Goal: Information Seeking & Learning: Learn about a topic

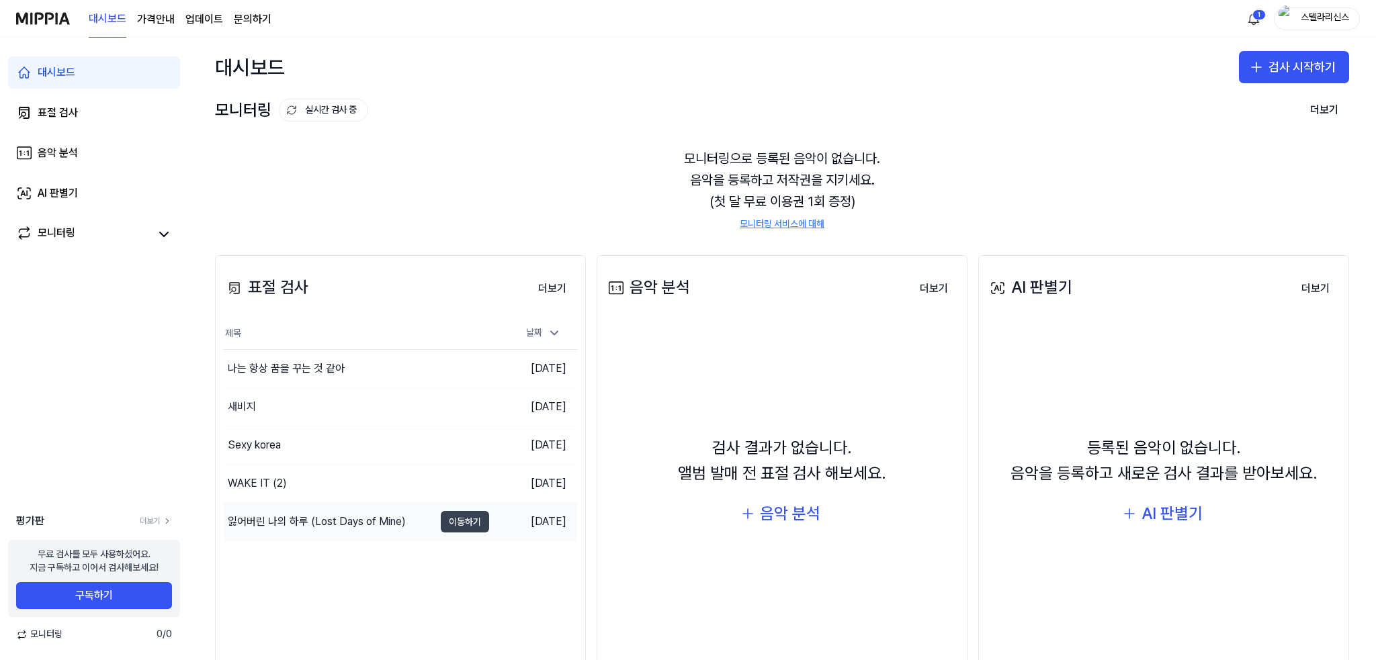
click at [463, 519] on button "이동하기" at bounding box center [465, 521] width 48 height 21
click at [461, 408] on button "이동하기" at bounding box center [465, 406] width 48 height 21
click at [476, 488] on button "이동하기" at bounding box center [465, 483] width 48 height 21
click at [475, 440] on button "이동하기" at bounding box center [465, 445] width 48 height 21
click at [458, 368] on button "이동하기" at bounding box center [465, 368] width 48 height 21
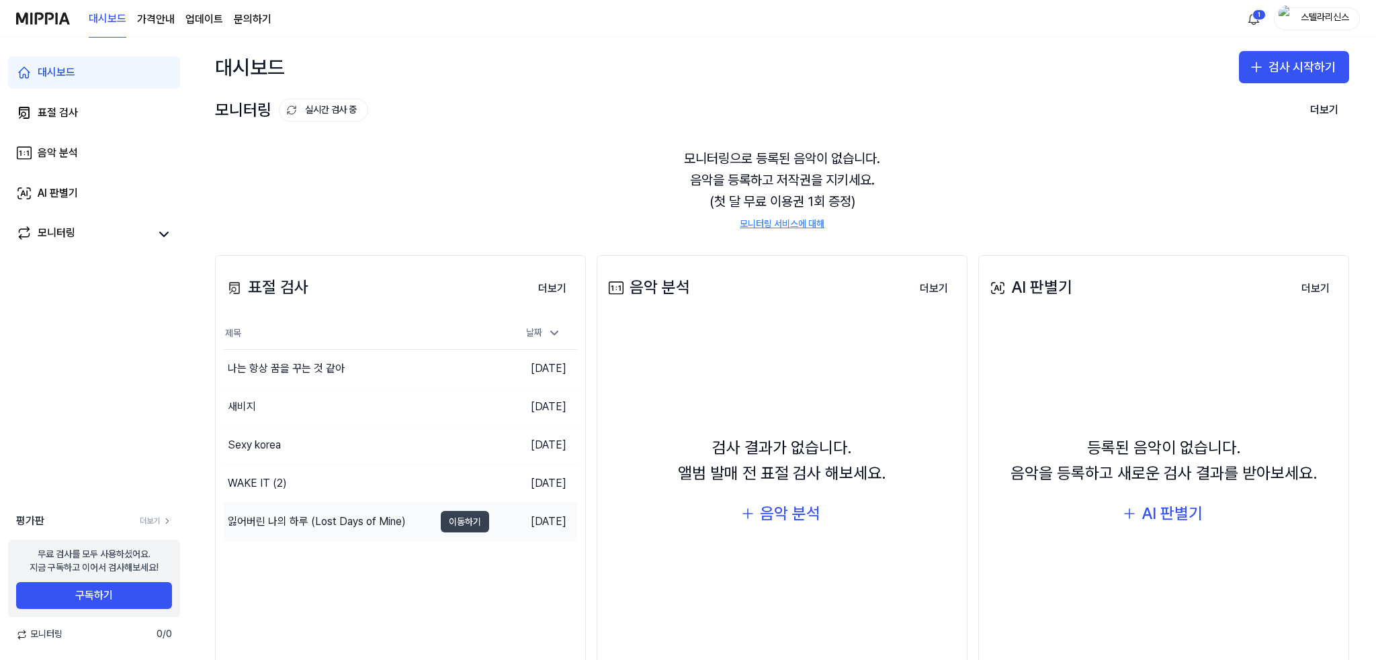
click at [467, 526] on button "이동하기" at bounding box center [465, 521] width 48 height 21
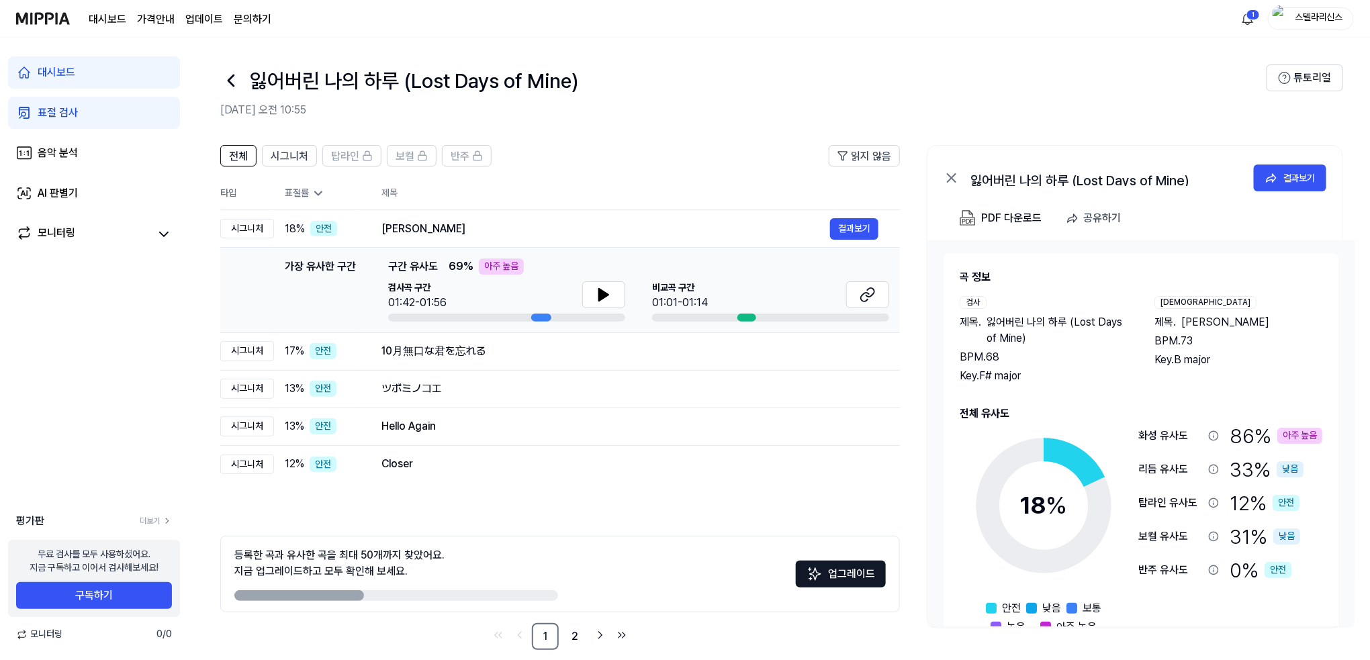
click at [897, 432] on div "아주 높음" at bounding box center [1300, 436] width 45 height 16
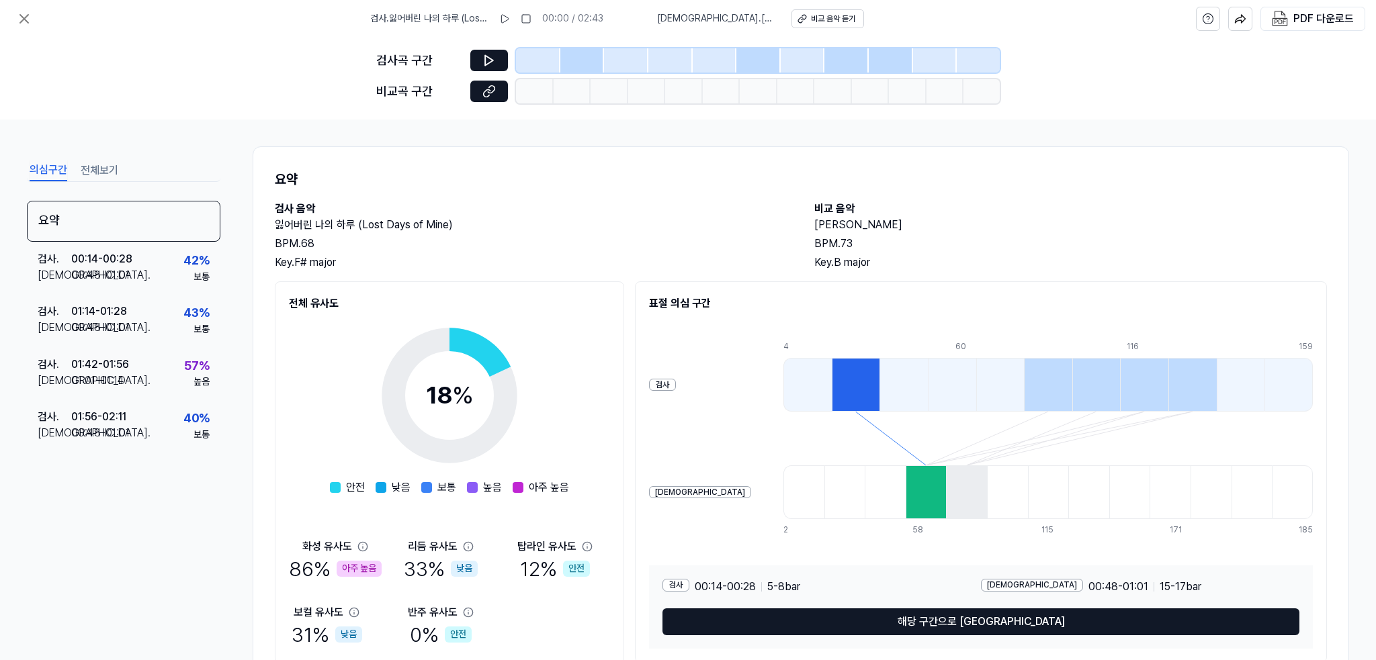
scroll to position [51, 0]
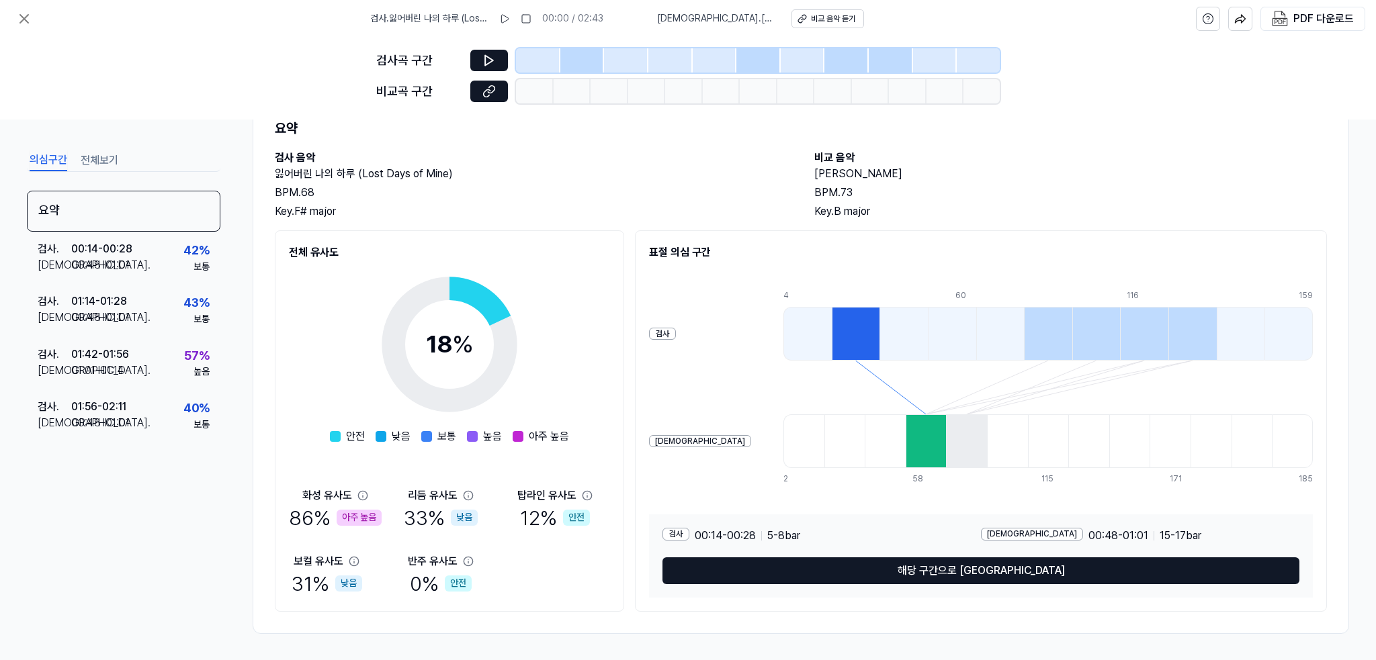
click at [355, 520] on div "아주 높음" at bounding box center [359, 518] width 45 height 16
click at [362, 492] on icon at bounding box center [362, 495] width 11 height 11
click at [361, 496] on icon at bounding box center [362, 495] width 9 height 9
click at [359, 498] on icon at bounding box center [362, 495] width 9 height 9
click at [189, 356] on div "57 %" at bounding box center [197, 356] width 26 height 19
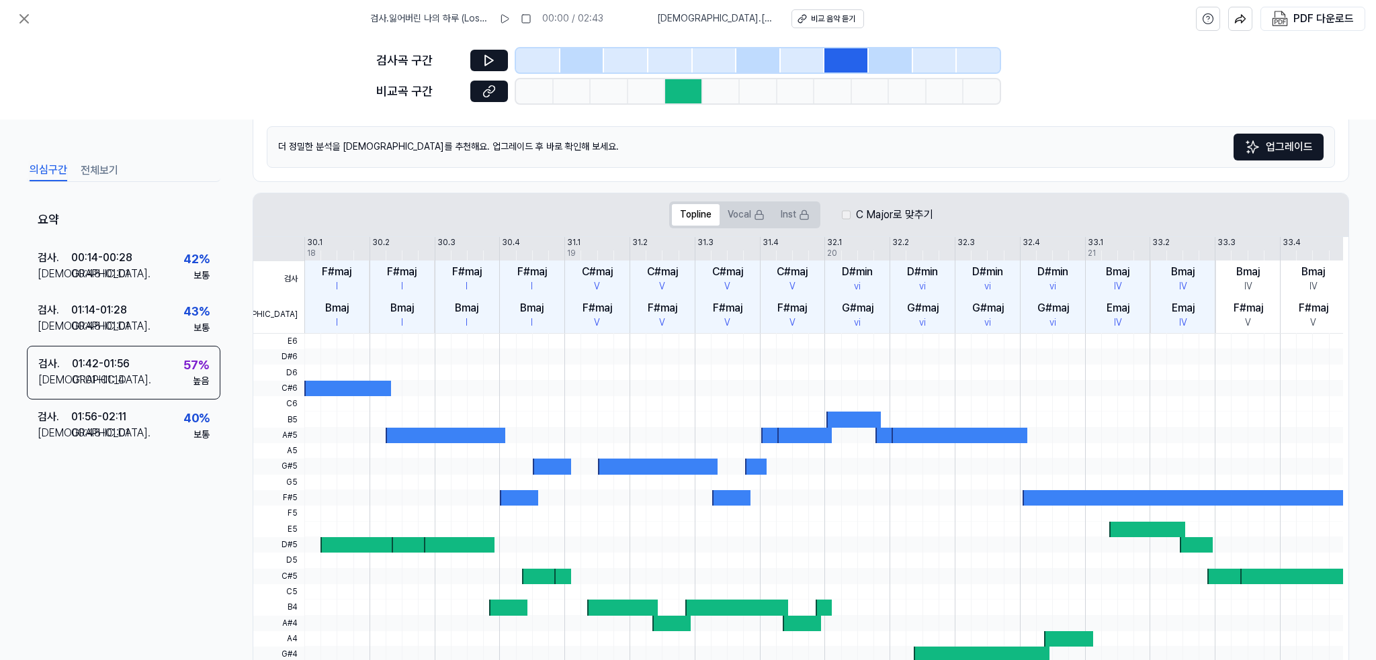
scroll to position [261, 0]
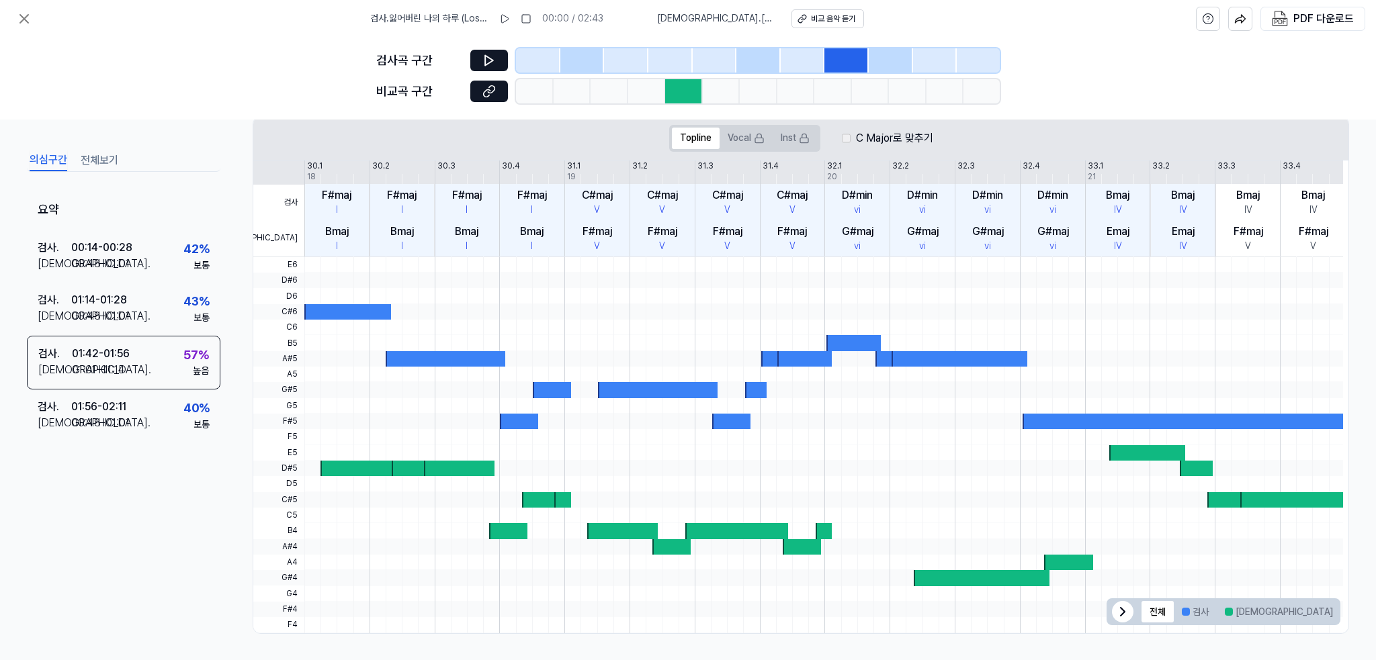
click at [897, 600] on button "겹치는 부분" at bounding box center [1375, 611] width 69 height 21
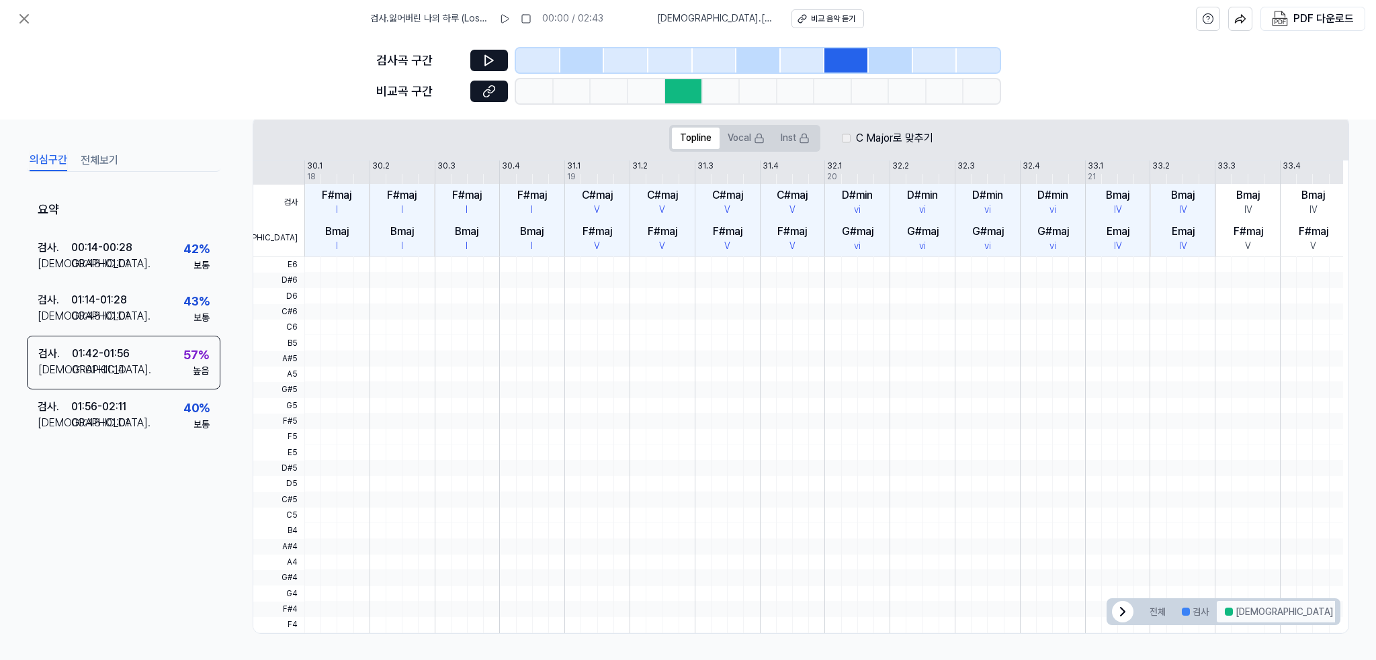
click at [897, 600] on button "[DEMOGRAPHIC_DATA]" at bounding box center [1278, 611] width 124 height 21
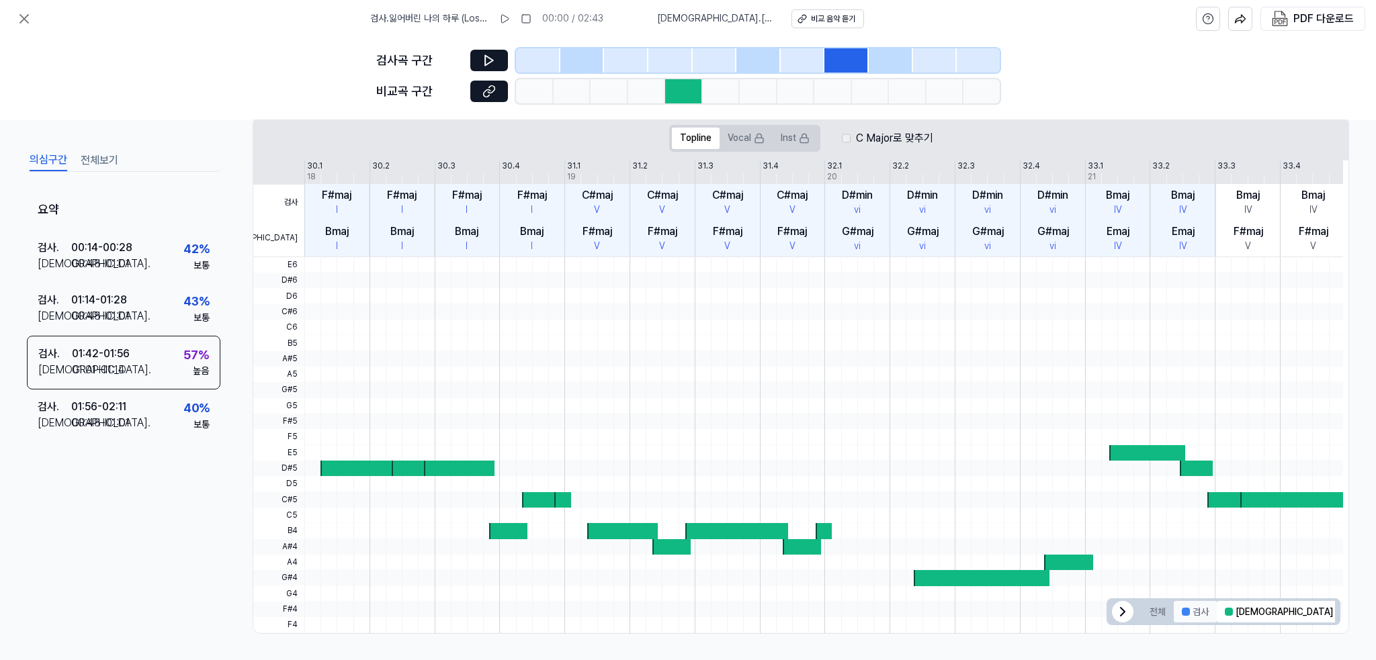
click at [897, 600] on div at bounding box center [1185, 612] width 8 height 8
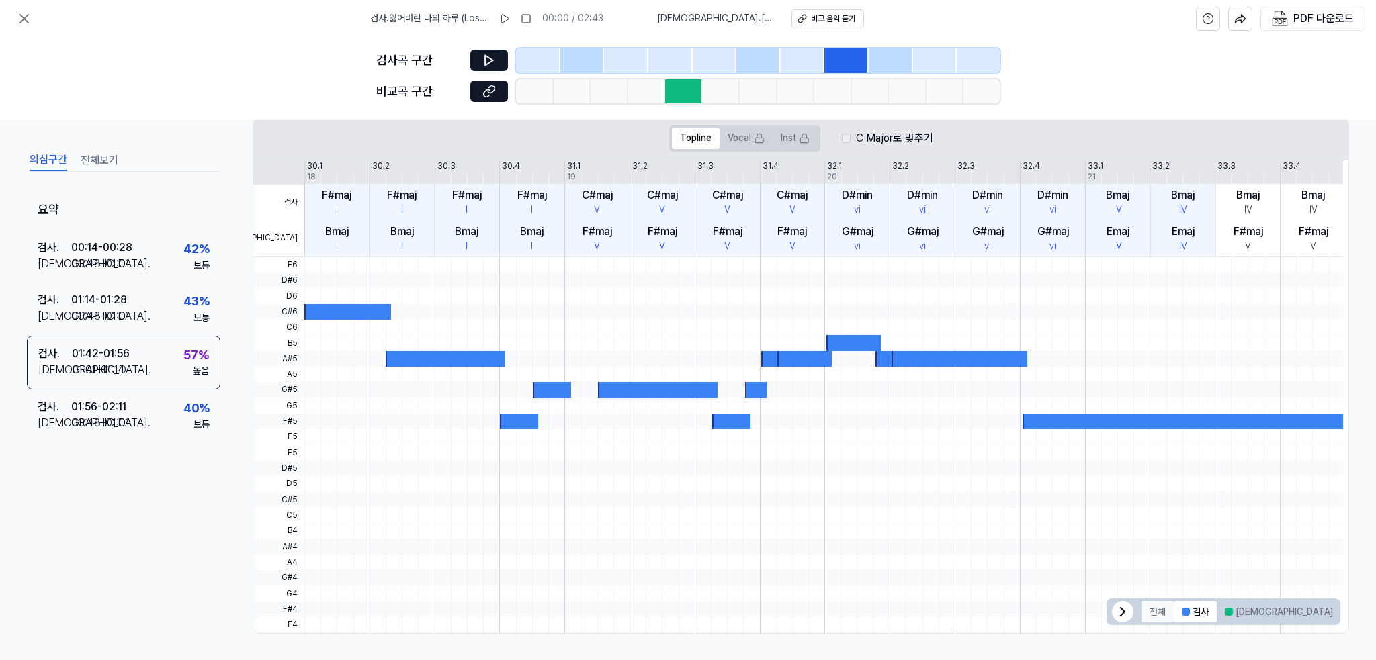
click at [897, 600] on button "전체" at bounding box center [1157, 611] width 32 height 21
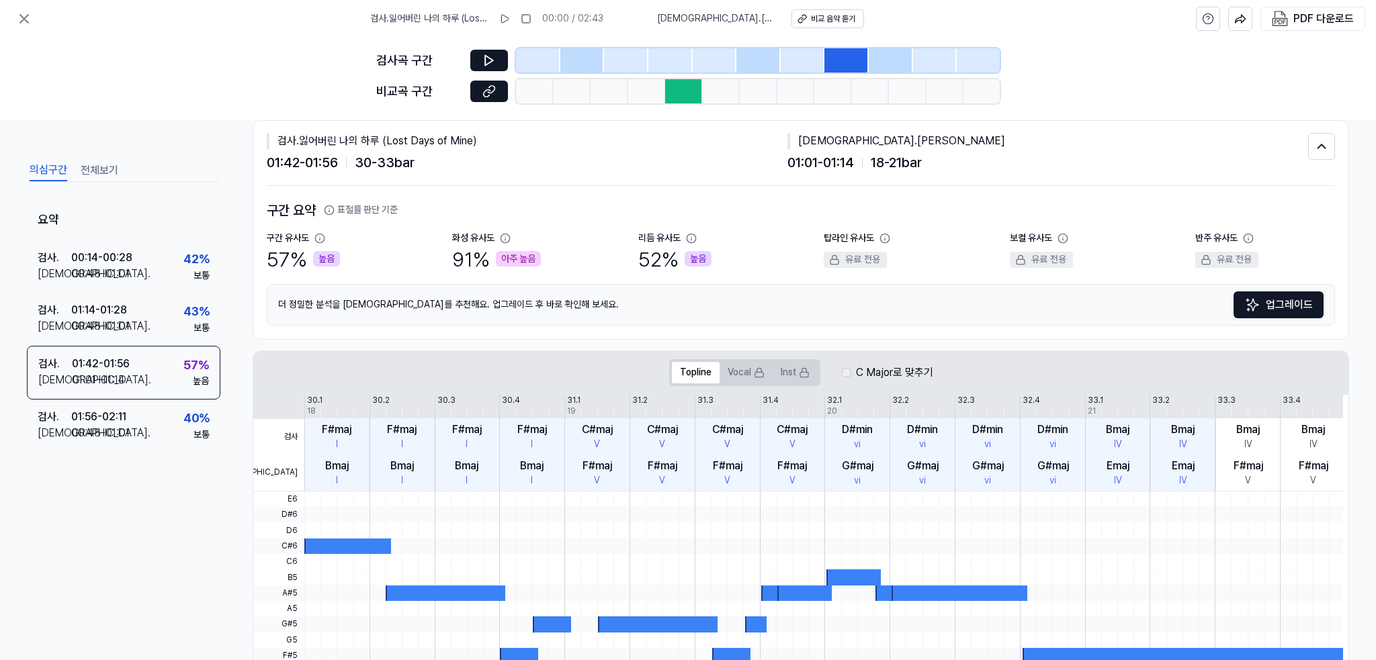
scroll to position [0, 0]
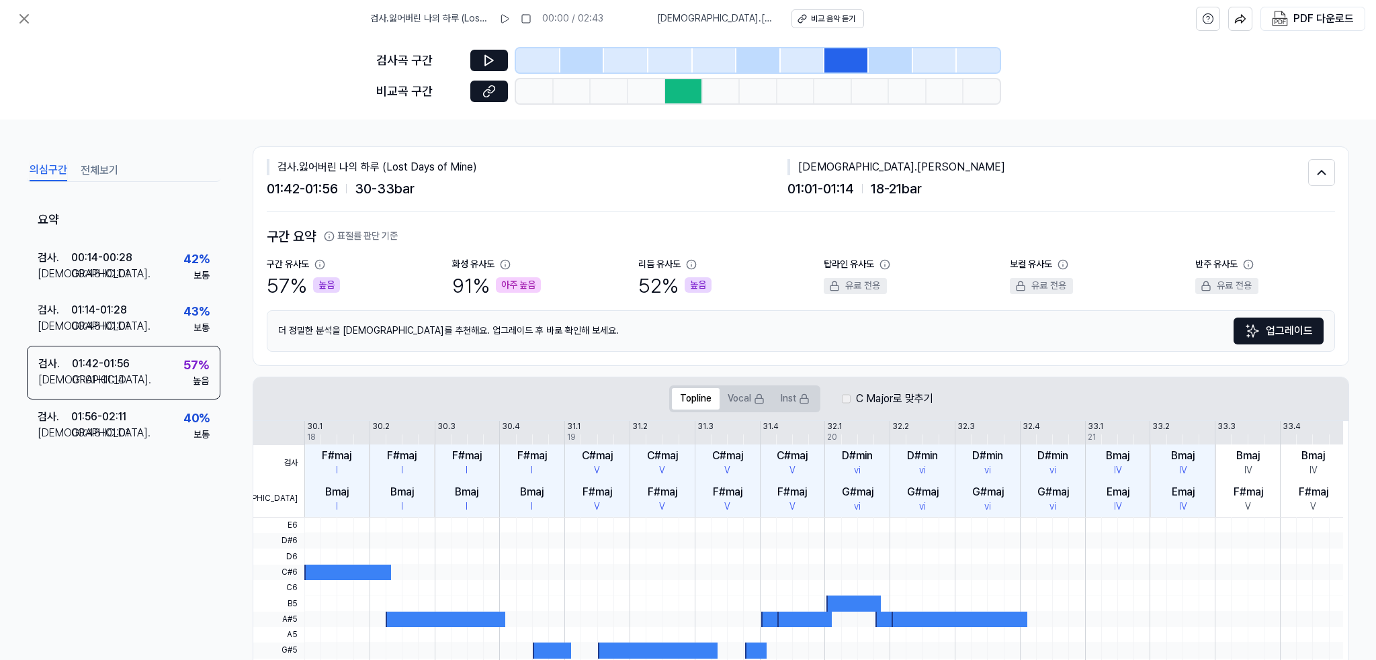
click at [510, 287] on div "아주 높음" at bounding box center [518, 285] width 45 height 16
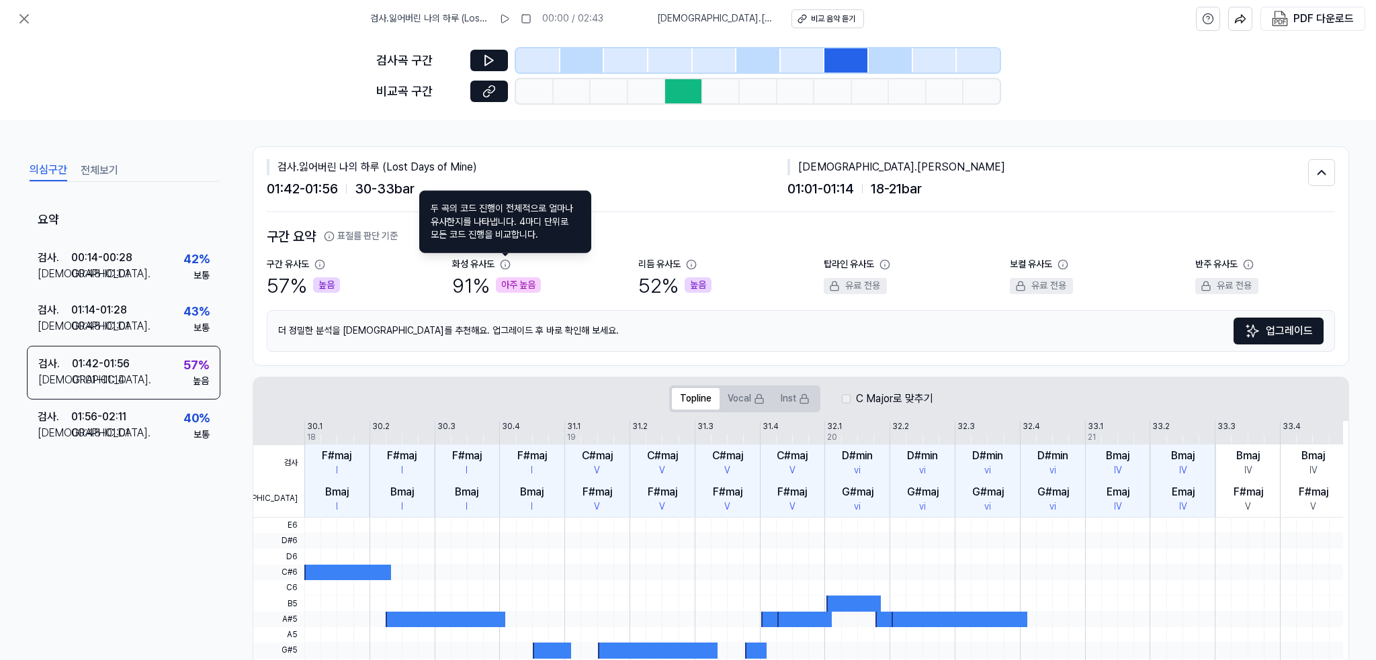
click at [505, 267] on icon at bounding box center [505, 264] width 9 height 9
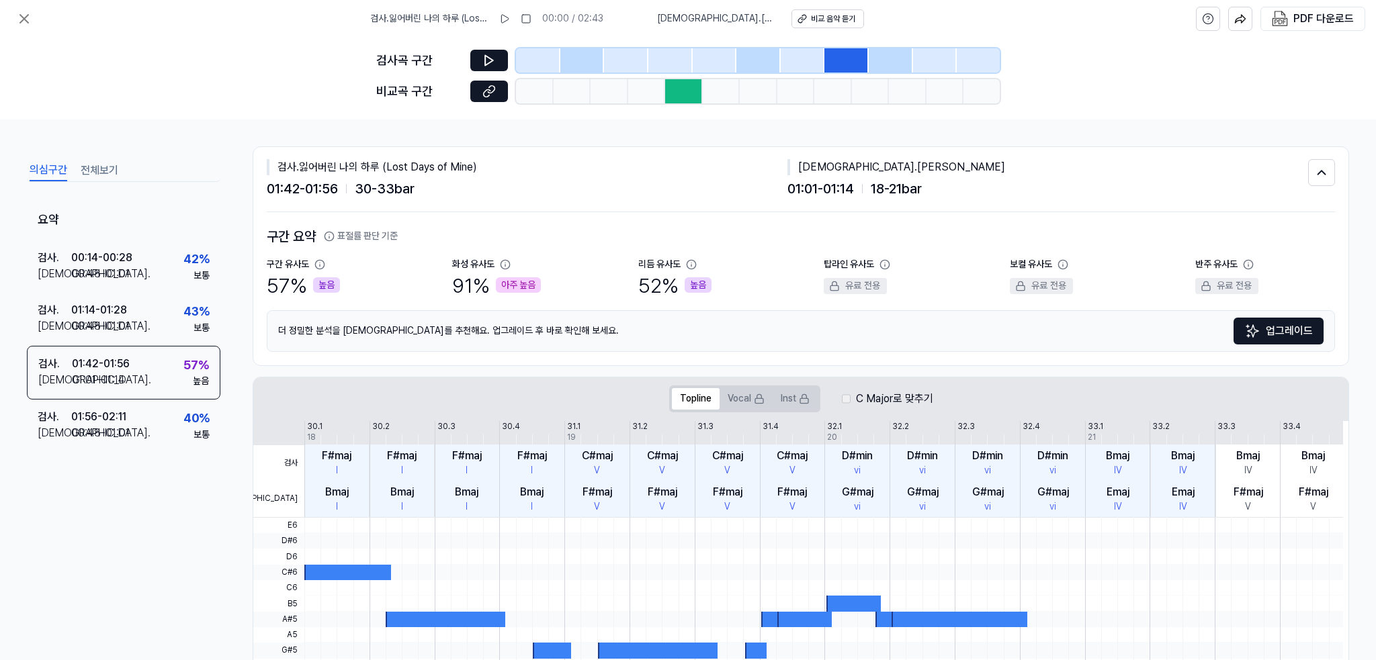
click at [694, 285] on div "높음" at bounding box center [697, 285] width 27 height 16
click at [317, 261] on icon at bounding box center [319, 264] width 9 height 9
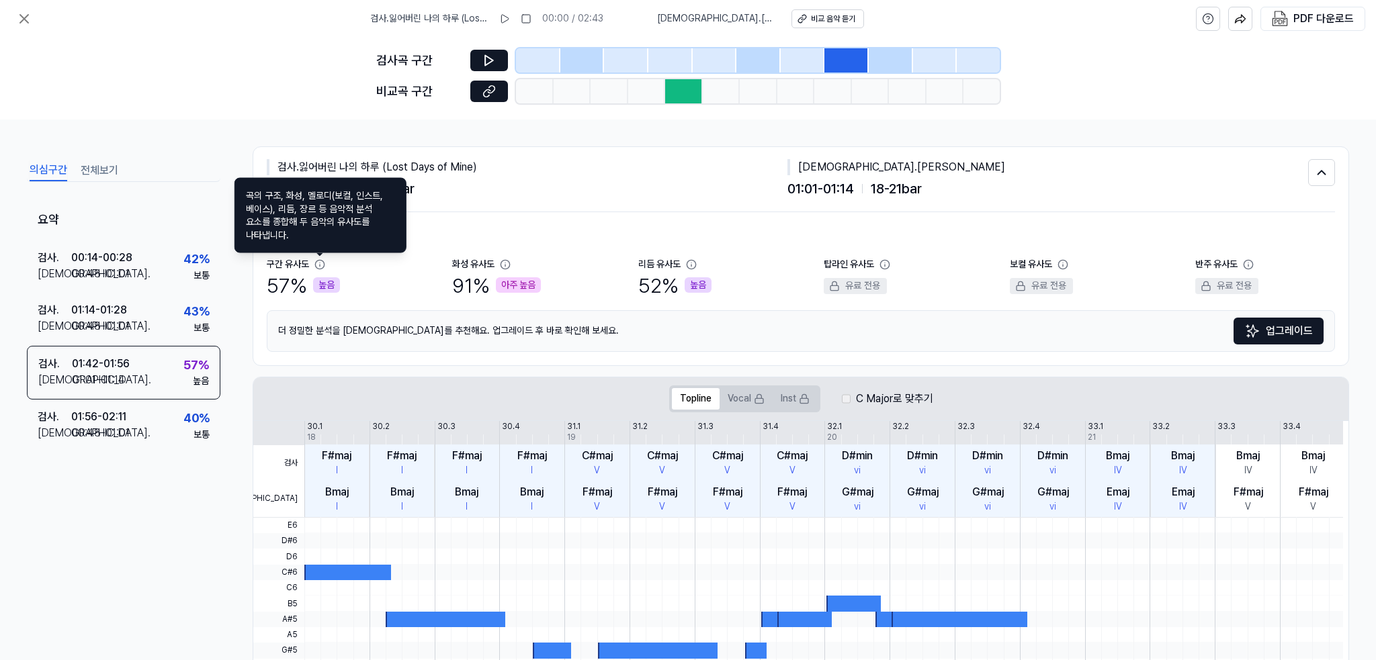
click at [323, 288] on div "높음" at bounding box center [326, 285] width 27 height 16
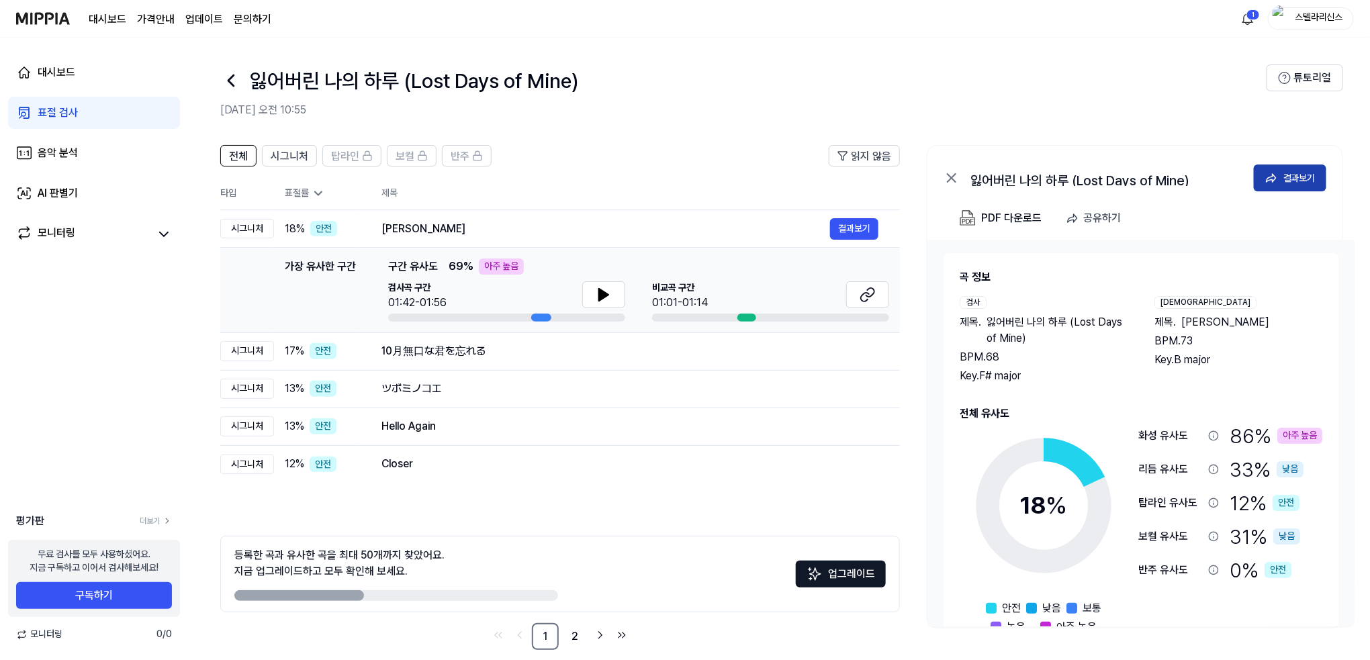
click at [897, 177] on div "결과보기" at bounding box center [1300, 178] width 32 height 15
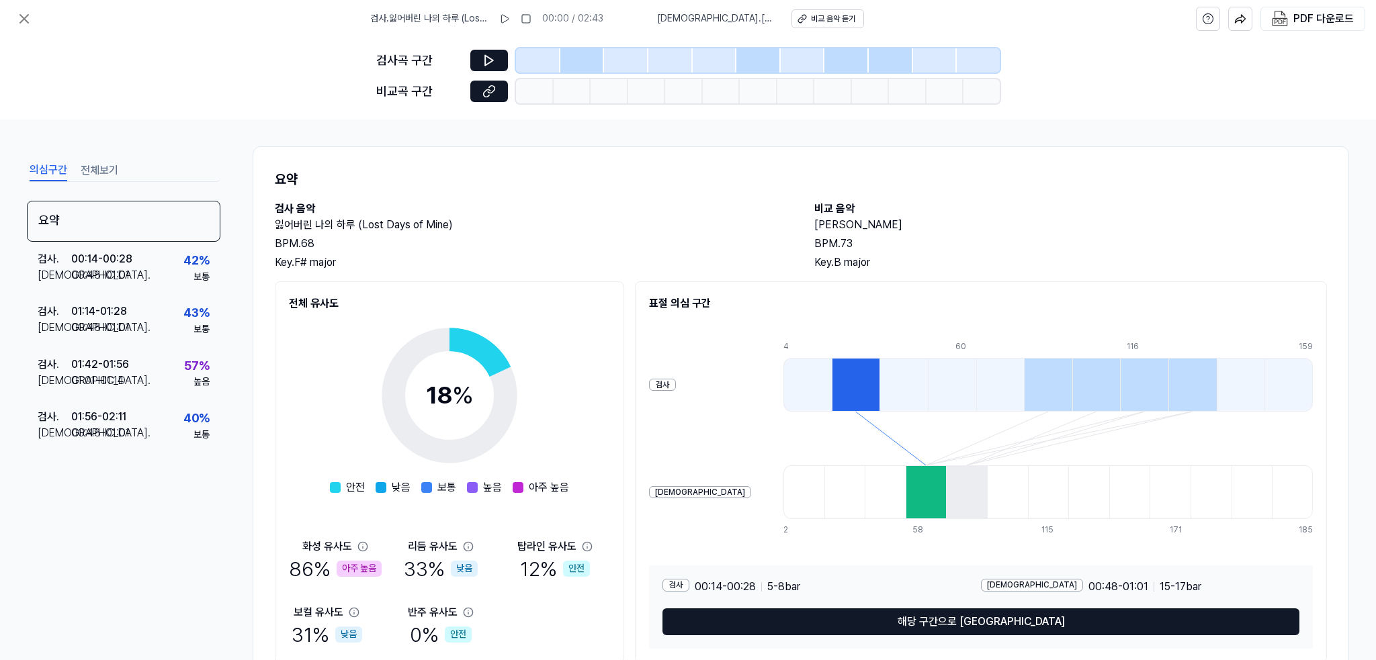
scroll to position [51, 0]
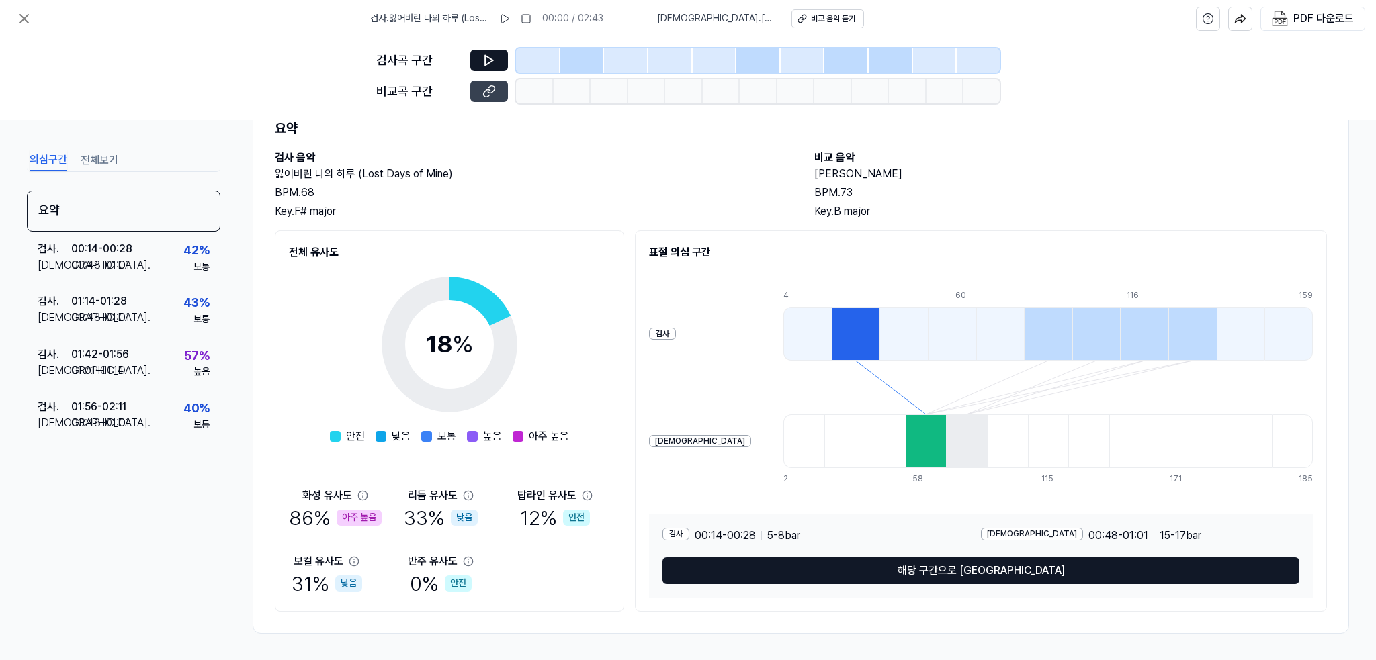
click at [484, 89] on icon at bounding box center [488, 91] width 13 height 13
click at [484, 54] on icon at bounding box center [488, 60] width 13 height 13
click at [488, 64] on icon at bounding box center [488, 60] width 13 height 13
click at [485, 60] on icon at bounding box center [489, 61] width 8 height 10
click at [474, 92] on button at bounding box center [489, 91] width 38 height 21
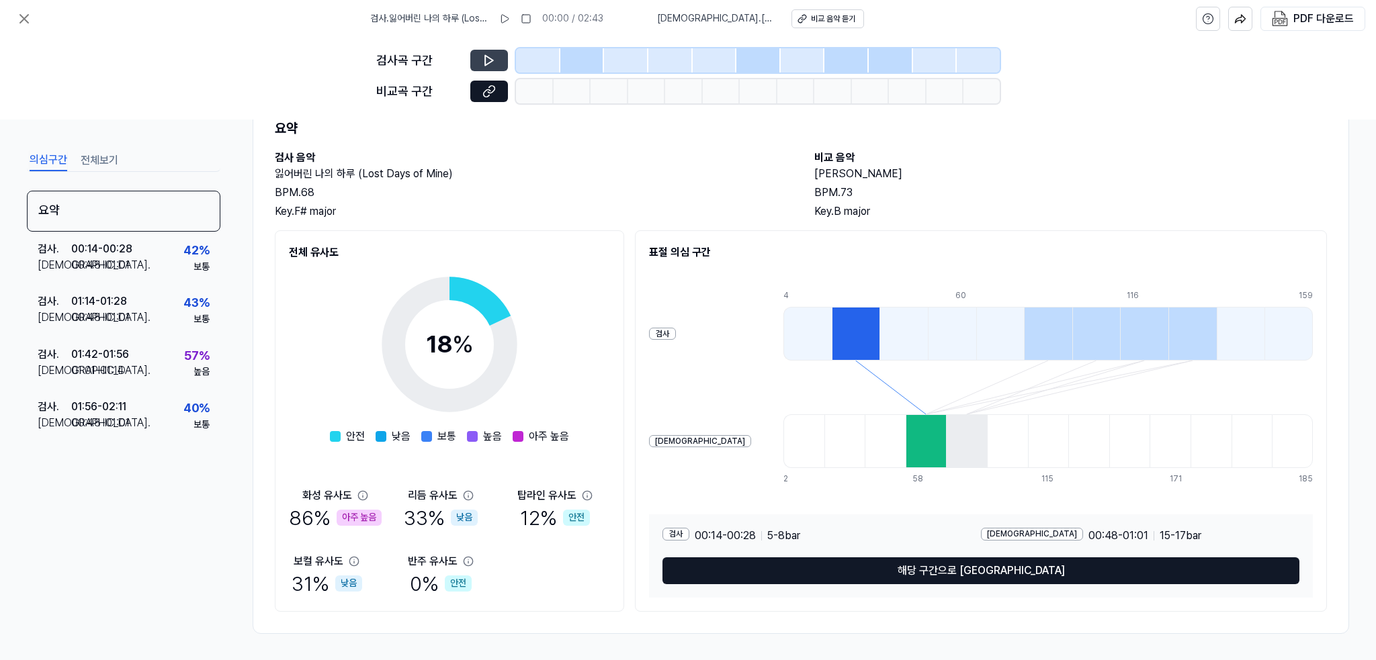
click at [490, 56] on icon at bounding box center [488, 60] width 13 height 13
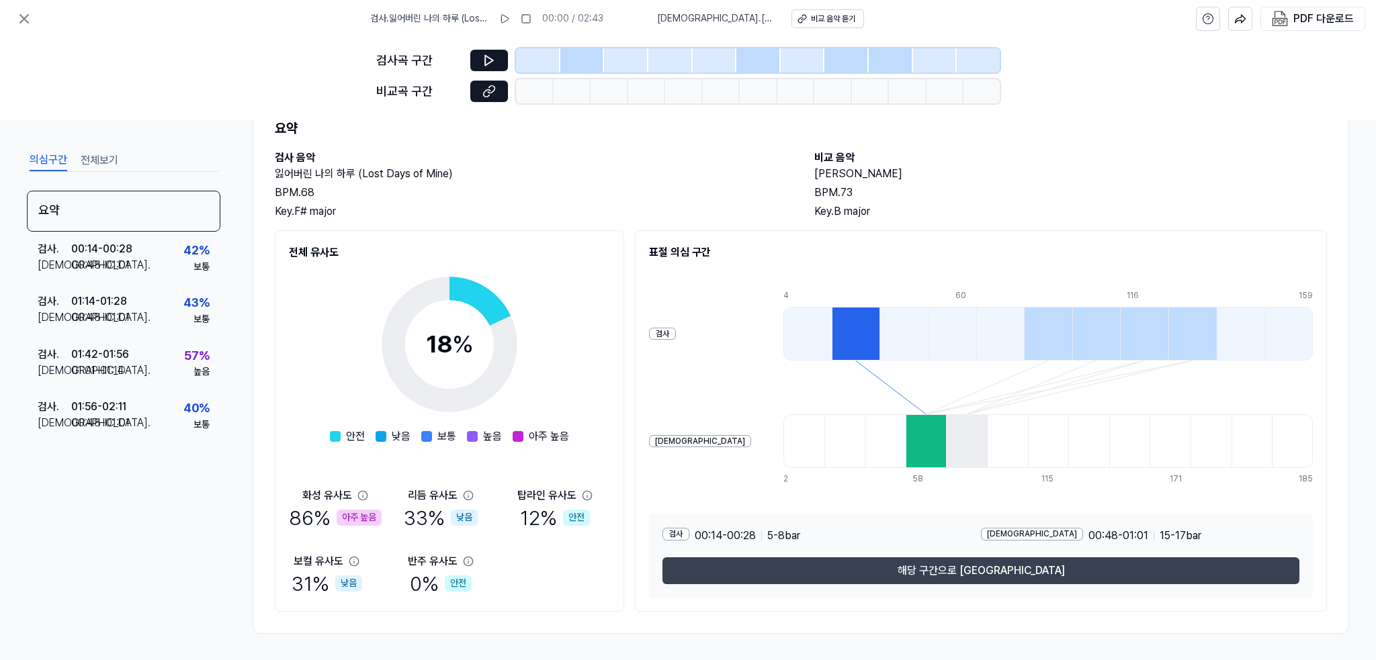
click at [897, 568] on button "해당 구간으로 [GEOGRAPHIC_DATA]" at bounding box center [980, 570] width 637 height 27
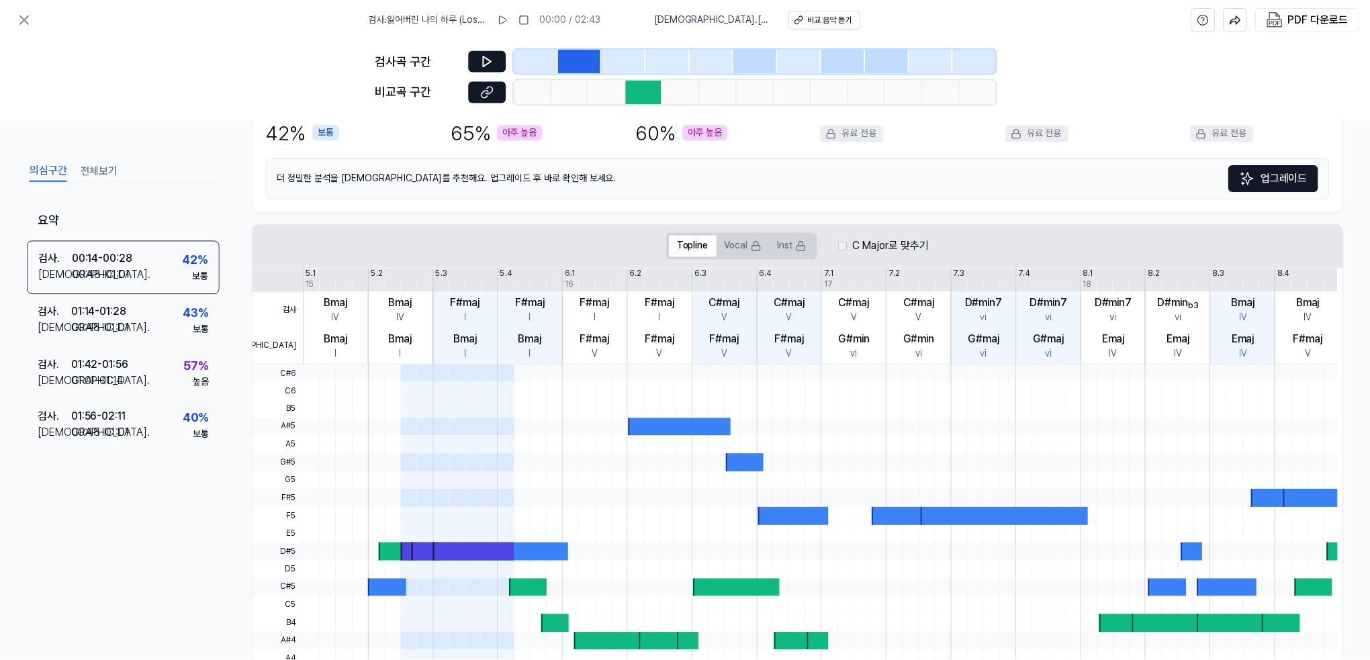
scroll to position [0, 0]
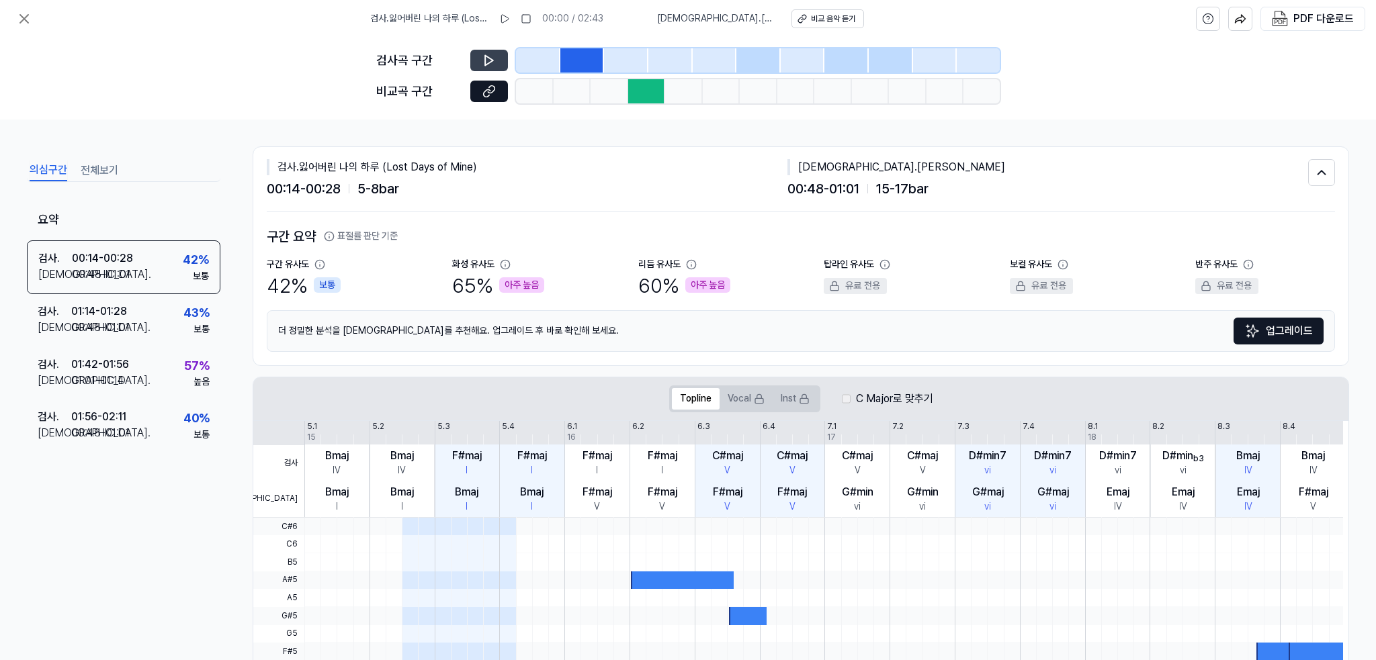
click at [490, 58] on icon at bounding box center [488, 60] width 13 height 13
click at [825, 19] on div "비교 음악 듣기" at bounding box center [831, 18] width 44 height 11
drag, startPoint x: 518, startPoint y: 19, endPoint x: 507, endPoint y: 69, distance: 50.2
click at [503, 19] on rect at bounding box center [502, 19] width 2 height 8
click at [810, 20] on div "비교 음악 듣기" at bounding box center [832, 18] width 44 height 11
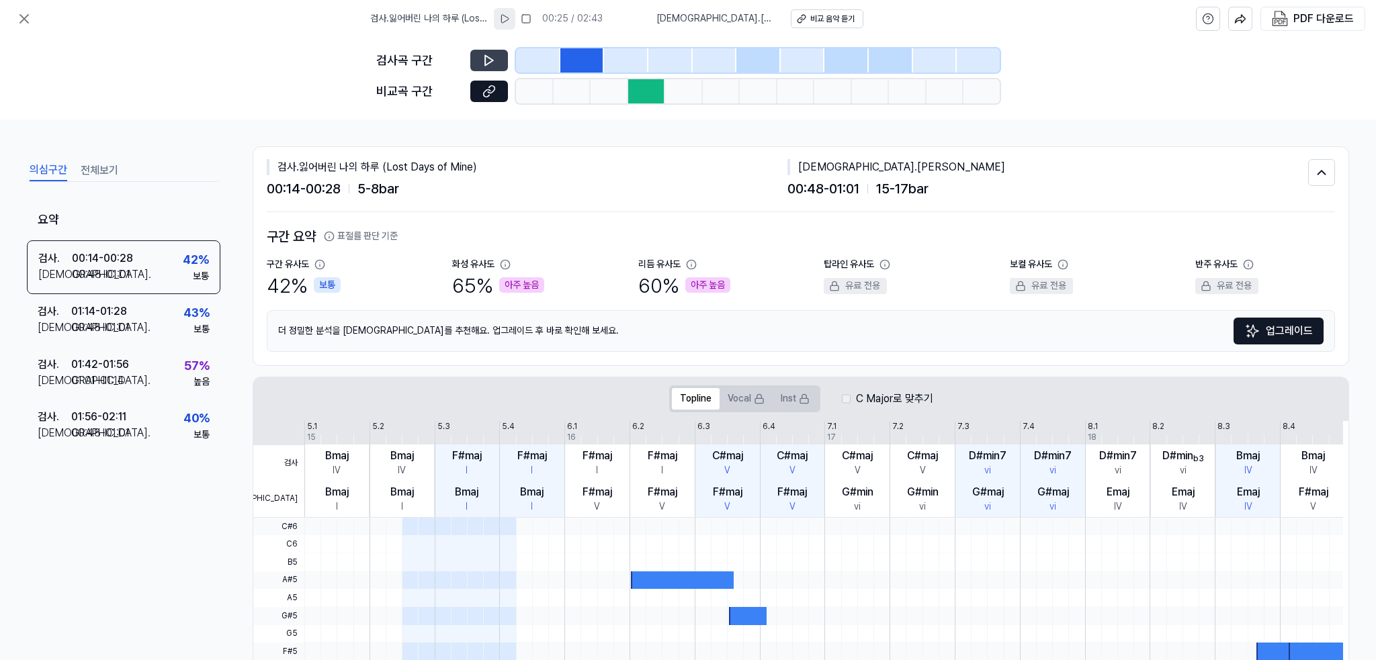
click at [510, 17] on icon at bounding box center [504, 18] width 11 height 11
click at [507, 17] on rect at bounding box center [506, 19] width 2 height 8
drag, startPoint x: 669, startPoint y: 22, endPoint x: 707, endPoint y: 22, distance: 38.3
click at [670, 22] on div "검사 . 잃어버린 나의 하루 (Lost Days of Mine) 00:26 / 02:43 비교 . [PERSON_NAME] 비교 음악 듣기" at bounding box center [616, 19] width 493 height 38
drag, startPoint x: 731, startPoint y: 19, endPoint x: 739, endPoint y: 17, distance: 8.2
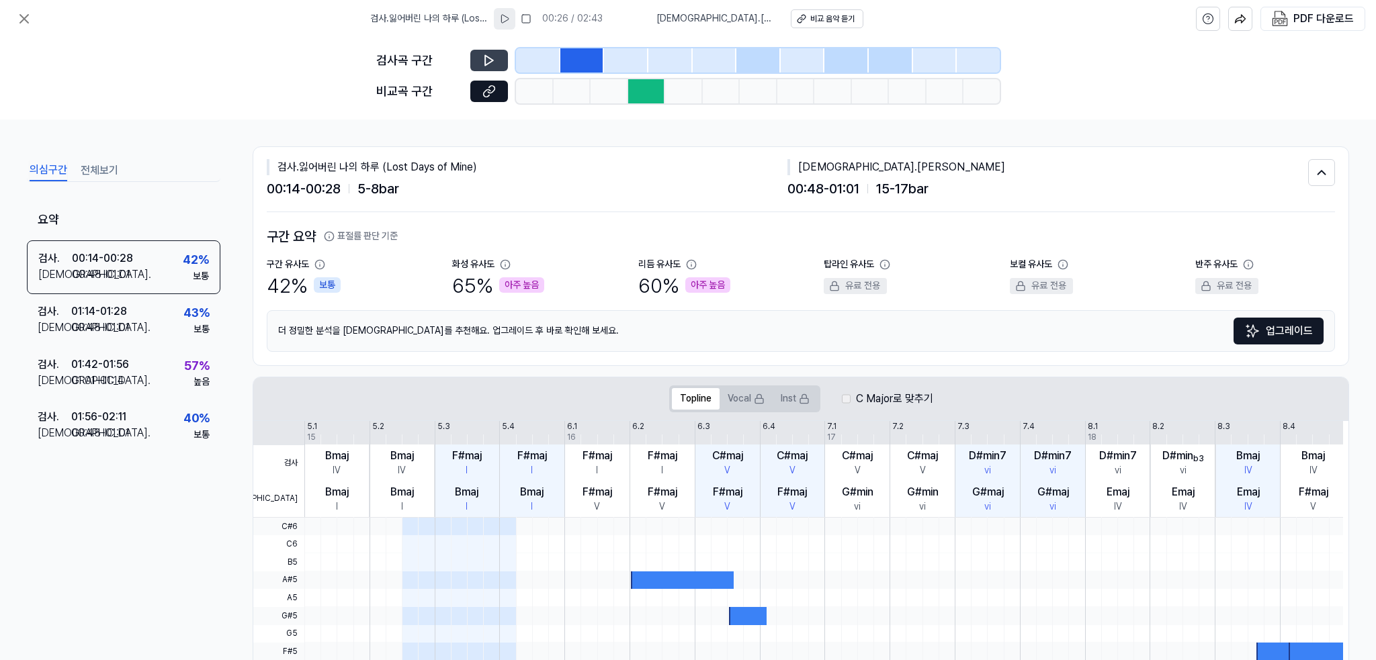
click at [732, 19] on span "[DEMOGRAPHIC_DATA] . [PERSON_NAME]" at bounding box center [715, 18] width 118 height 13
click at [739, 17] on span "[DEMOGRAPHIC_DATA] . [PERSON_NAME]" at bounding box center [715, 18] width 118 height 13
click at [810, 16] on div "비교 음악 듣기" at bounding box center [832, 18] width 44 height 11
click at [127, 314] on div "01:14 - 01:28" at bounding box center [99, 312] width 56 height 16
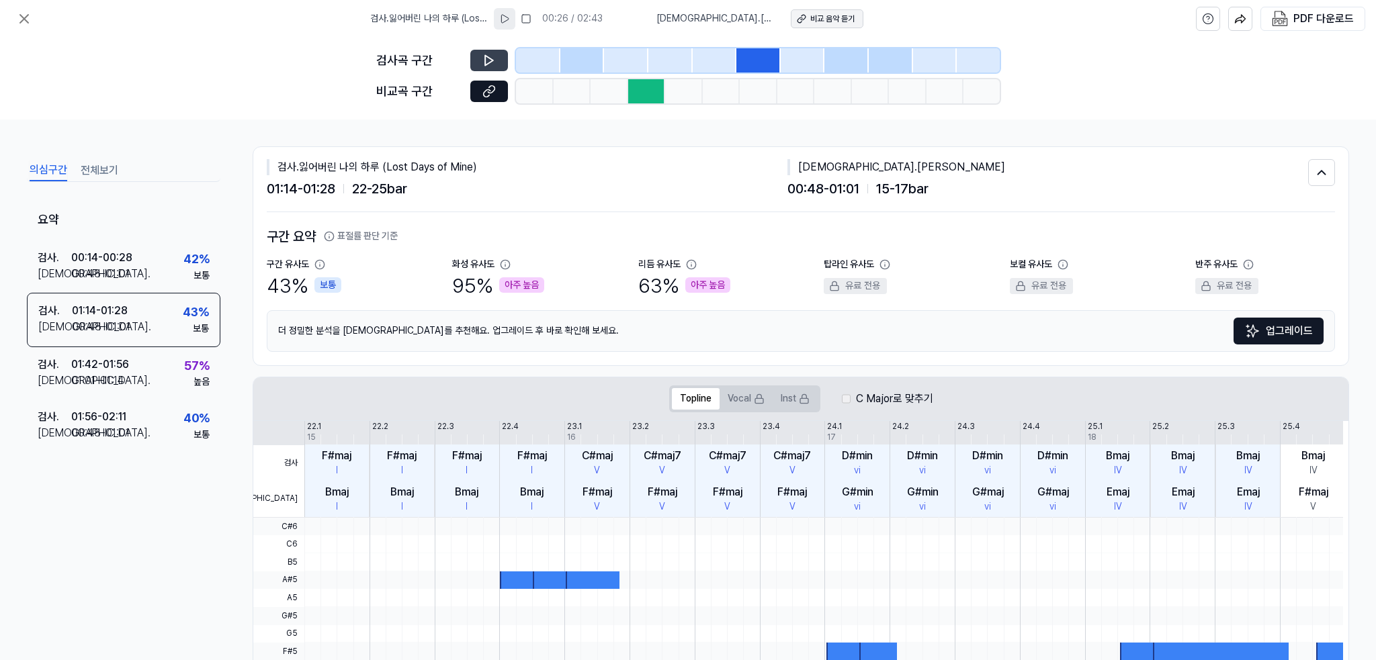
click at [810, 17] on div "비교 음악 듣기" at bounding box center [832, 18] width 44 height 11
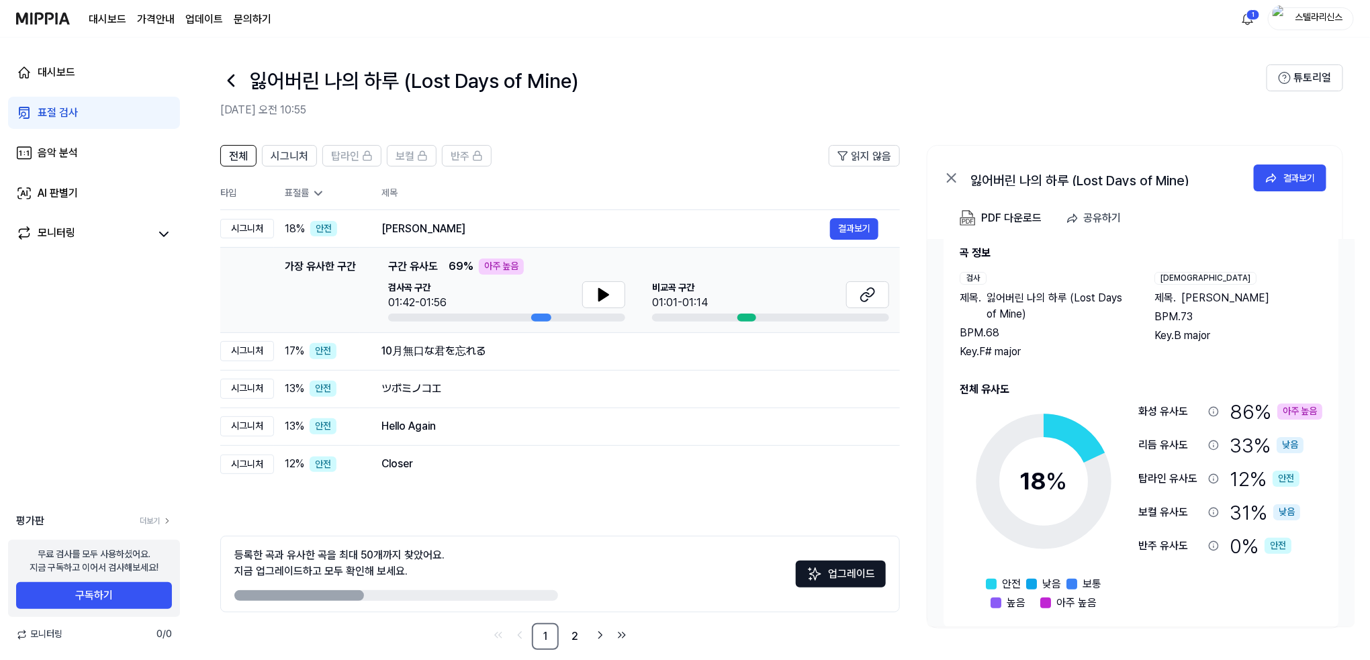
scroll to position [38, 0]
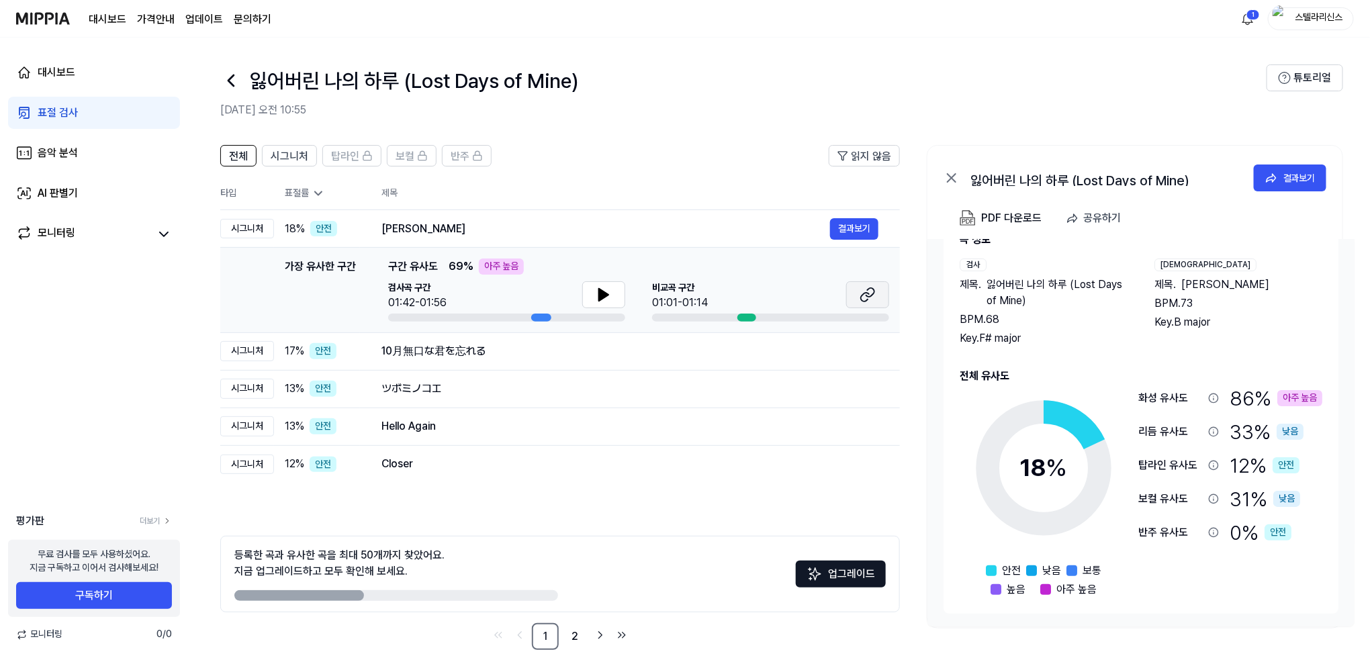
click at [875, 292] on icon at bounding box center [868, 295] width 16 height 16
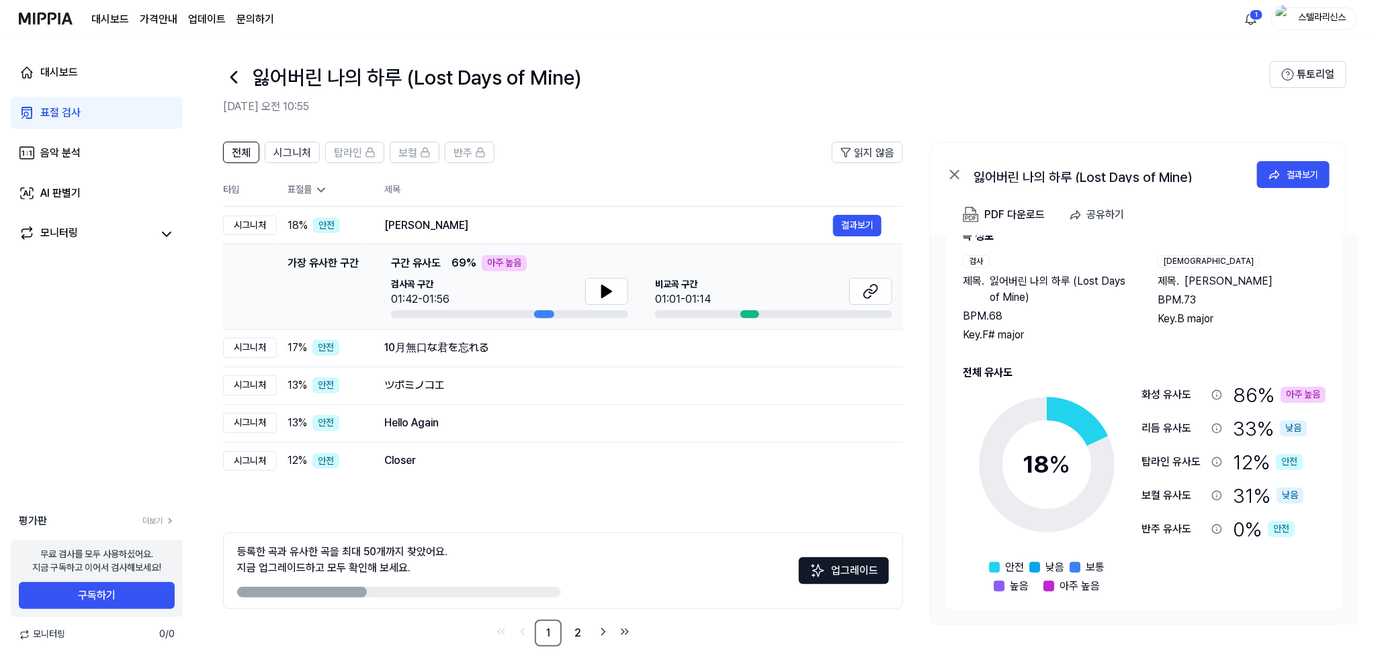
scroll to position [0, 0]
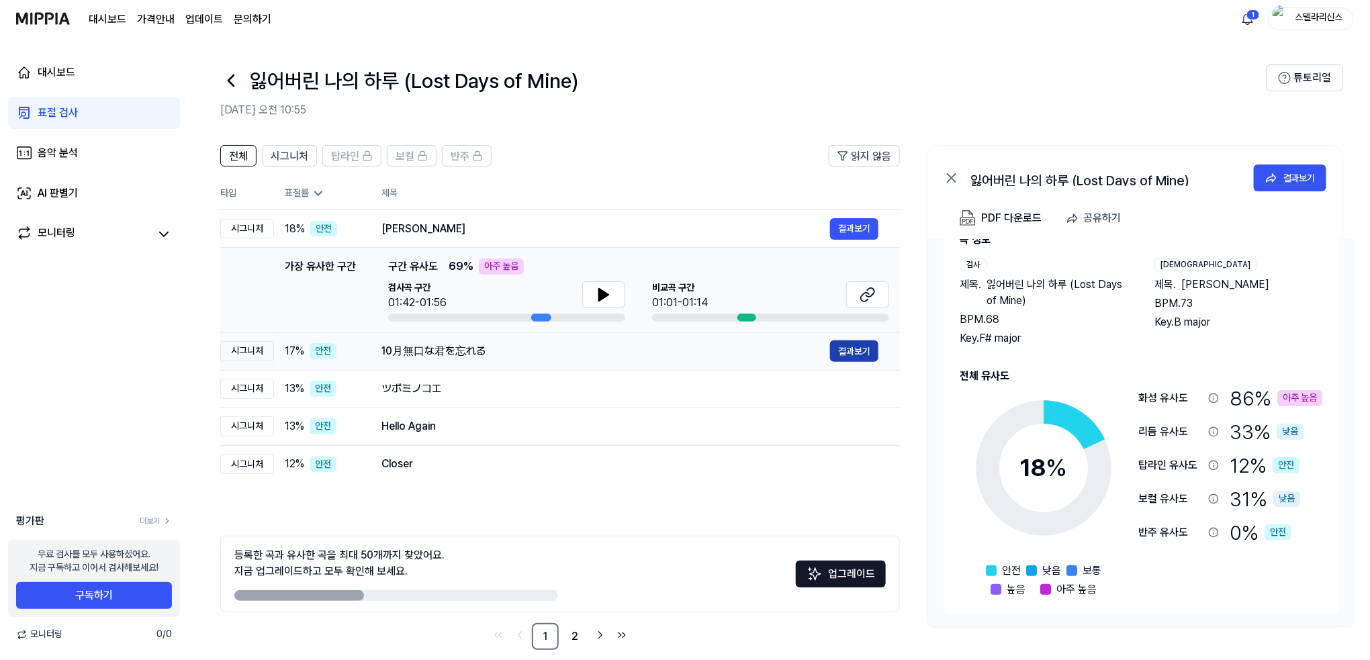
click at [847, 352] on button "결과보기" at bounding box center [854, 351] width 48 height 21
